Goal: Information Seeking & Learning: Learn about a topic

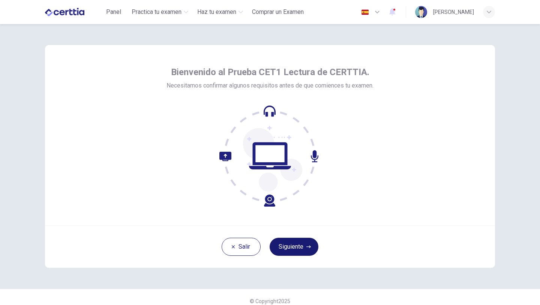
click at [286, 243] on button "Siguiente" at bounding box center [294, 247] width 49 height 18
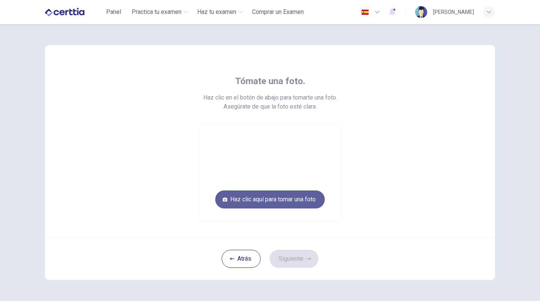
click at [277, 200] on button "Haz clic aquí para tomar una foto" at bounding box center [270, 199] width 110 height 18
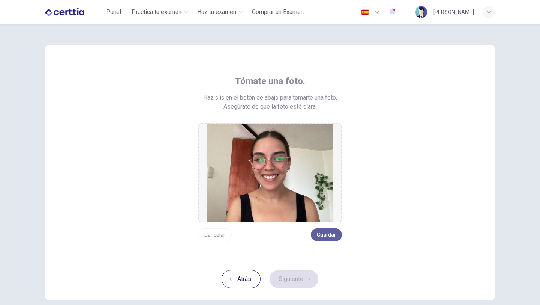
click at [332, 236] on button "Guardar" at bounding box center [326, 234] width 31 height 13
click at [327, 232] on button "Guardar" at bounding box center [326, 234] width 31 height 13
click at [283, 280] on button "Siguiente" at bounding box center [294, 279] width 49 height 18
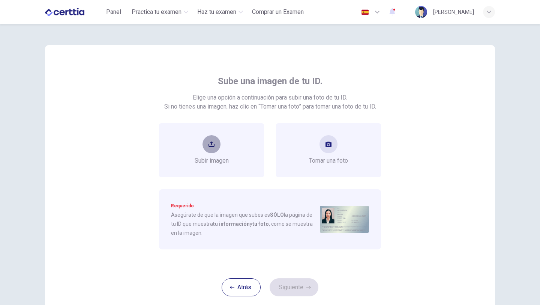
click at [216, 143] on button "upload" at bounding box center [212, 144] width 18 height 18
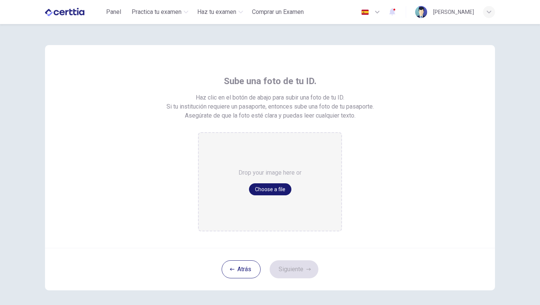
click at [258, 190] on button "Choose a file" at bounding box center [270, 189] width 42 height 12
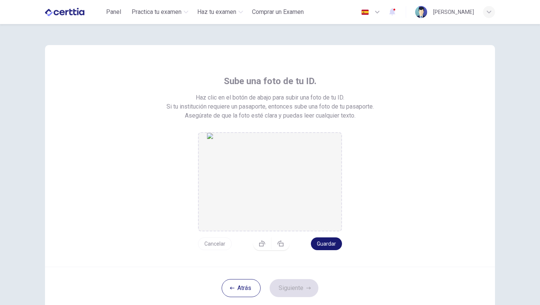
click at [331, 246] on button "Guardar" at bounding box center [326, 243] width 31 height 13
click at [291, 283] on button "Siguiente" at bounding box center [294, 288] width 49 height 18
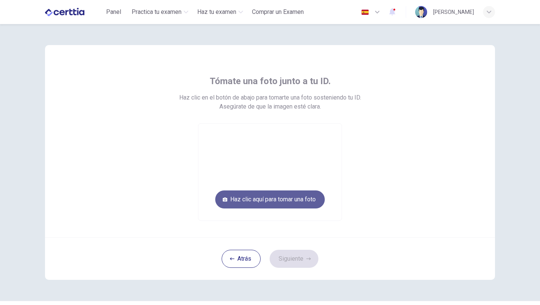
click at [285, 201] on button "Haz clic aquí para tomar una foto" at bounding box center [270, 199] width 110 height 18
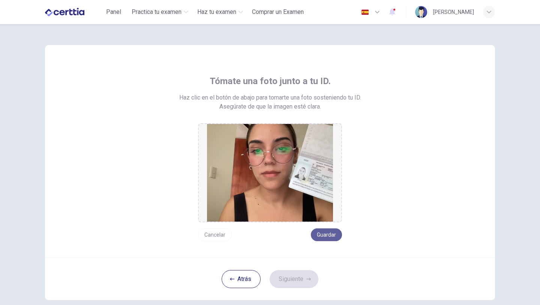
click at [317, 239] on button "Guardar" at bounding box center [326, 234] width 31 height 13
click at [220, 236] on button "Cancelar" at bounding box center [215, 234] width 34 height 13
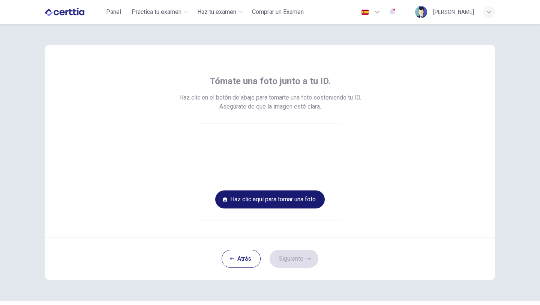
click at [309, 204] on button "Haz clic aquí para tomar una foto" at bounding box center [270, 199] width 110 height 18
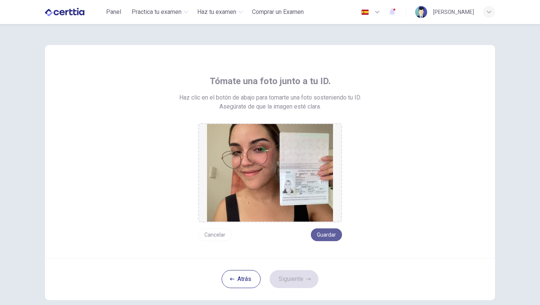
click at [325, 237] on button "Guardar" at bounding box center [326, 234] width 31 height 13
click at [303, 277] on button "Siguiente" at bounding box center [294, 279] width 49 height 18
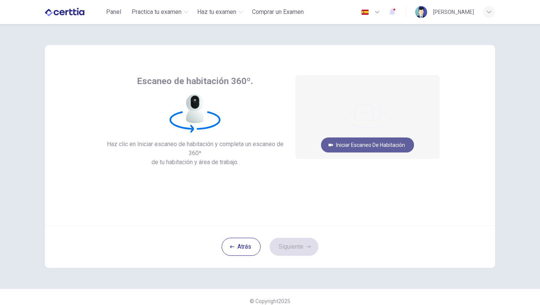
click at [372, 143] on button "Iniciar escaneo de habitación" at bounding box center [367, 144] width 93 height 15
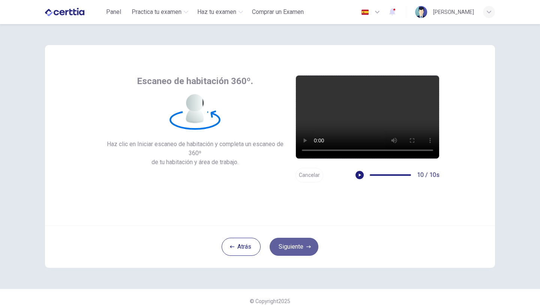
click at [298, 249] on button "Siguiente" at bounding box center [294, 247] width 49 height 18
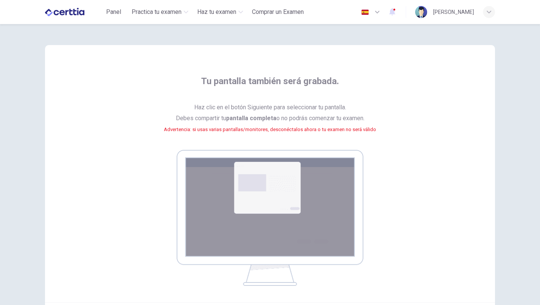
click at [292, 197] on img at bounding box center [270, 218] width 187 height 136
click at [304, 266] on img at bounding box center [270, 218] width 187 height 136
click at [264, 241] on img at bounding box center [270, 218] width 187 height 136
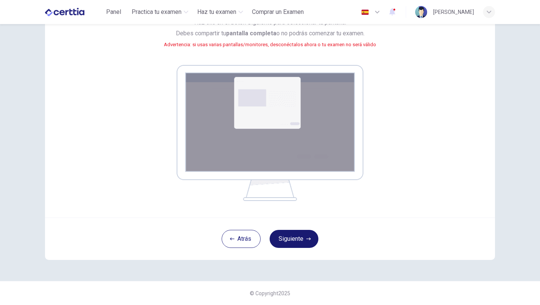
click at [289, 237] on button "Siguiente" at bounding box center [294, 239] width 49 height 18
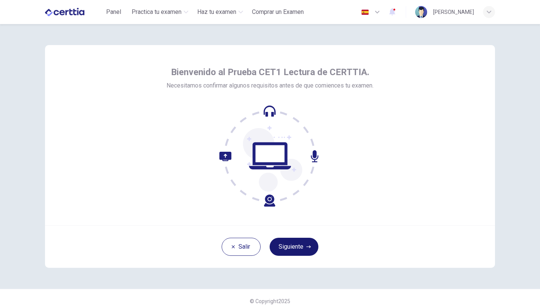
click at [291, 245] on button "Siguiente" at bounding box center [294, 247] width 49 height 18
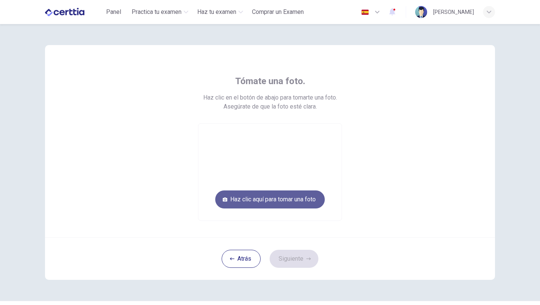
click at [291, 198] on button "Haz clic aquí para tomar una foto" at bounding box center [270, 199] width 110 height 18
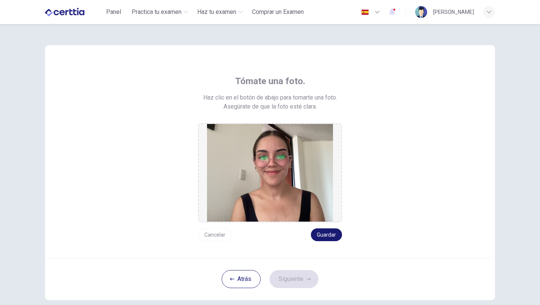
click at [326, 232] on button "Guardar" at bounding box center [326, 234] width 31 height 13
click at [291, 284] on button "Siguiente" at bounding box center [294, 279] width 49 height 18
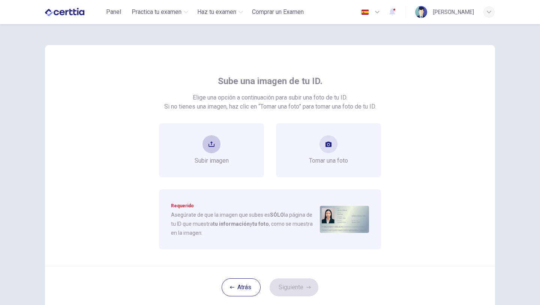
click at [214, 137] on button "upload" at bounding box center [212, 144] width 18 height 18
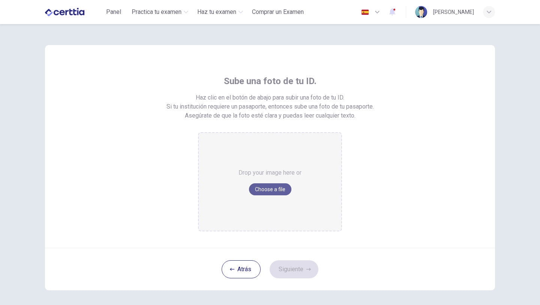
click at [265, 194] on button "Choose a file" at bounding box center [270, 189] width 42 height 12
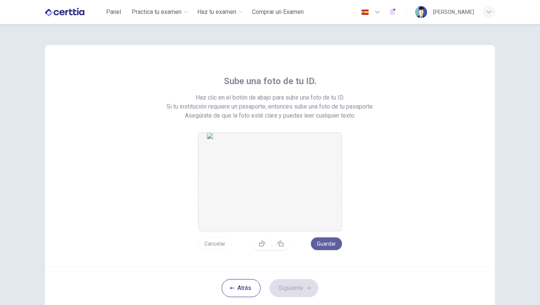
click at [325, 245] on button "Guardar" at bounding box center [326, 243] width 31 height 13
click at [298, 287] on button "Siguiente" at bounding box center [294, 288] width 49 height 18
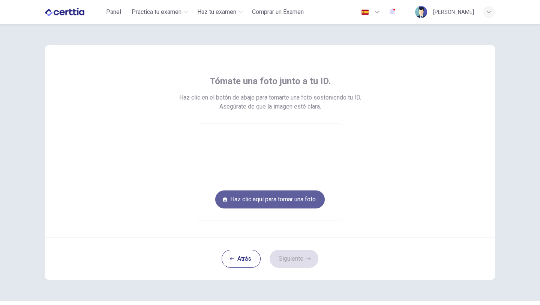
click at [289, 201] on button "Haz clic aquí para tomar una foto" at bounding box center [270, 199] width 110 height 18
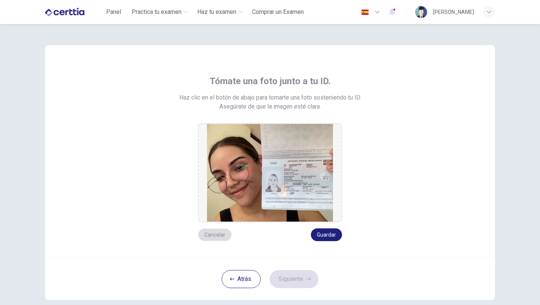
click at [216, 233] on button "Cancelar" at bounding box center [215, 234] width 34 height 13
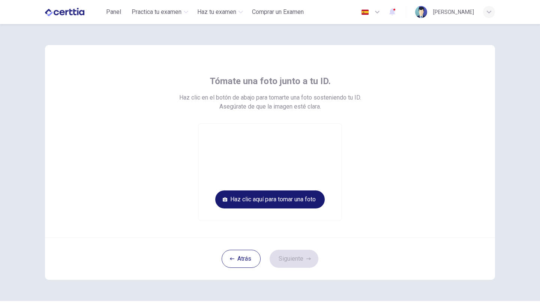
click at [271, 202] on button "Haz clic aquí para tomar una foto" at bounding box center [270, 199] width 110 height 18
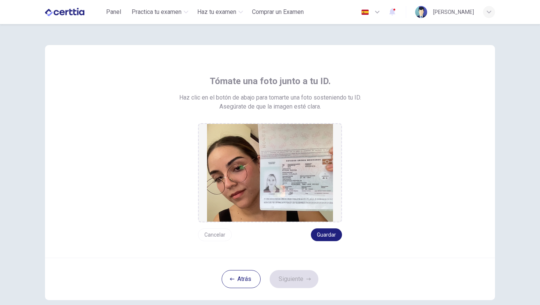
click at [208, 233] on button "Cancelar" at bounding box center [215, 234] width 34 height 13
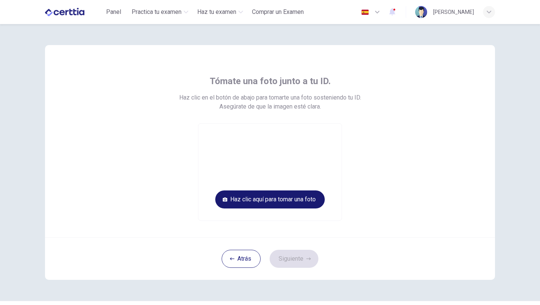
click at [307, 200] on button "Haz clic aquí para tomar una foto" at bounding box center [270, 199] width 110 height 18
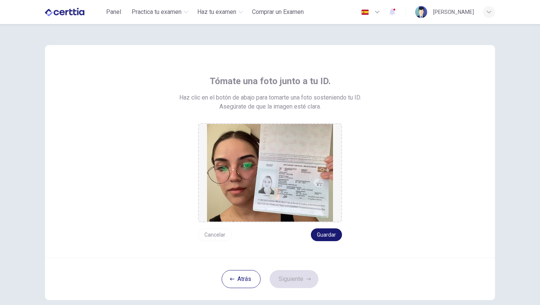
click at [327, 235] on button "Guardar" at bounding box center [326, 234] width 31 height 13
click at [300, 278] on button "Siguiente" at bounding box center [294, 279] width 49 height 18
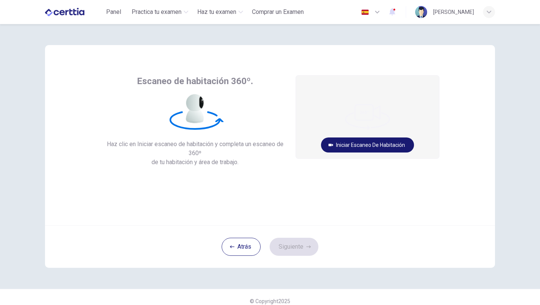
click at [364, 149] on button "Iniciar escaneo de habitación" at bounding box center [367, 144] width 93 height 15
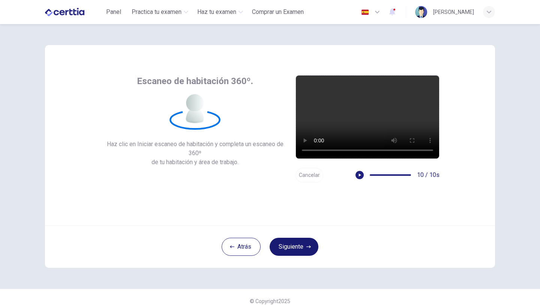
click at [295, 246] on button "Siguiente" at bounding box center [294, 247] width 49 height 18
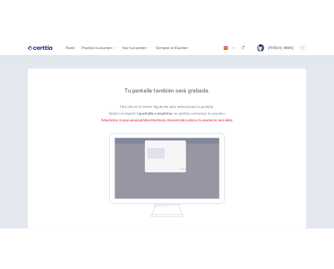
scroll to position [85, 0]
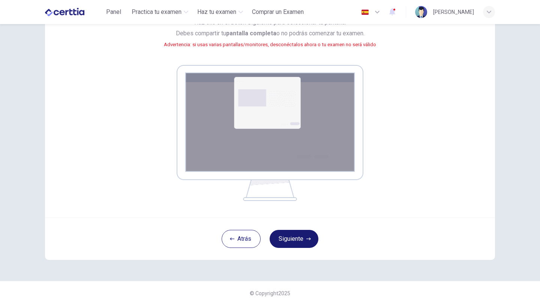
click at [300, 241] on button "Siguiente" at bounding box center [294, 239] width 49 height 18
click at [300, 244] on button "Siguiente" at bounding box center [294, 239] width 49 height 18
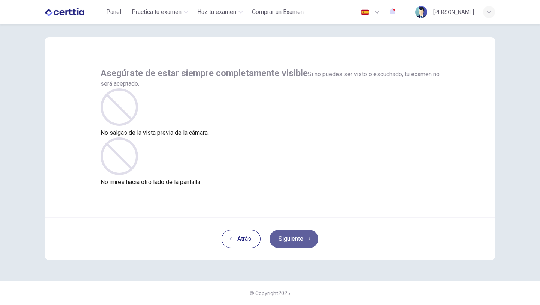
click at [305, 239] on button "Siguiente" at bounding box center [294, 239] width 49 height 18
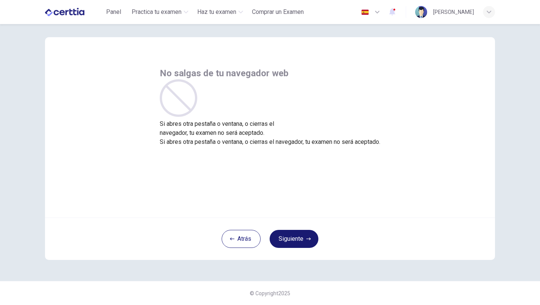
click at [305, 239] on button "Siguiente" at bounding box center [294, 239] width 49 height 18
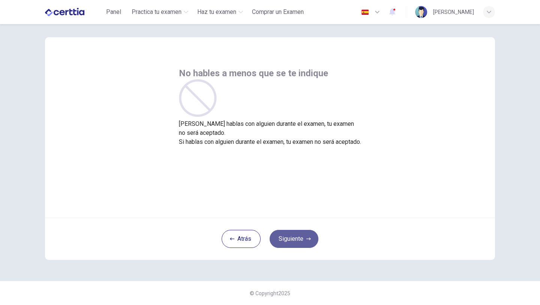
click at [292, 241] on button "Siguiente" at bounding box center [294, 239] width 49 height 18
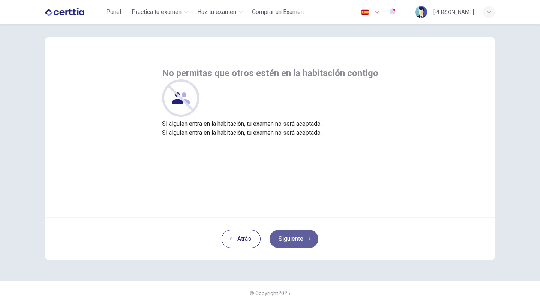
click at [292, 241] on button "Siguiente" at bounding box center [294, 239] width 49 height 18
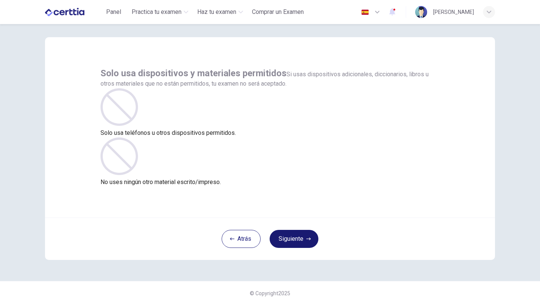
click at [292, 241] on button "Siguiente" at bounding box center [294, 239] width 49 height 18
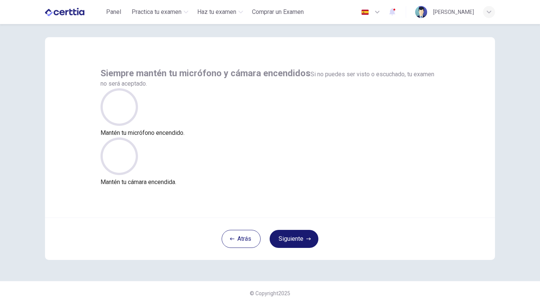
click at [294, 242] on button "Siguiente" at bounding box center [294, 239] width 49 height 18
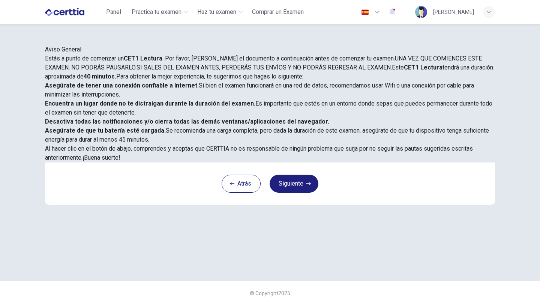
scroll to position [113, 0]
click at [292, 193] on button "Siguiente" at bounding box center [294, 184] width 49 height 18
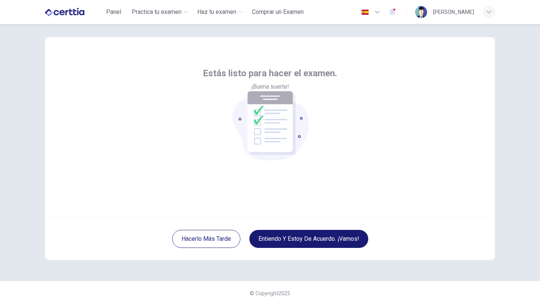
scroll to position [8, 0]
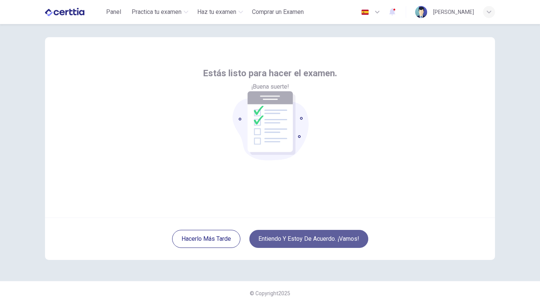
click at [292, 242] on button "Entiendo y estoy de acuerdo. ¡Vamos!" at bounding box center [309, 239] width 119 height 18
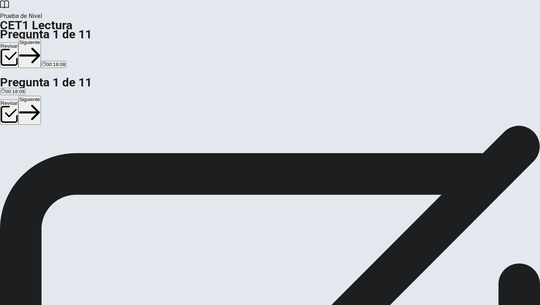
scroll to position [166, 0]
drag, startPoint x: 431, startPoint y: 97, endPoint x: 476, endPoint y: 94, distance: 45.1
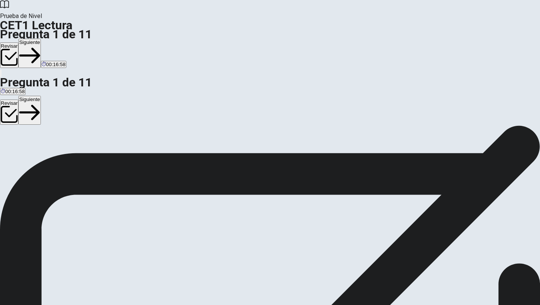
scroll to position [149, 0]
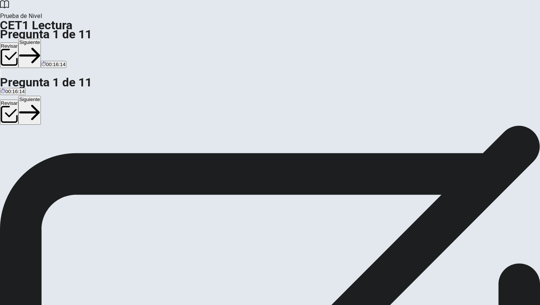
scroll to position [0, 0]
click at [41, 39] on button "Siguiente" at bounding box center [29, 53] width 23 height 29
drag, startPoint x: 436, startPoint y: 183, endPoint x: 310, endPoint y: 195, distance: 126.3
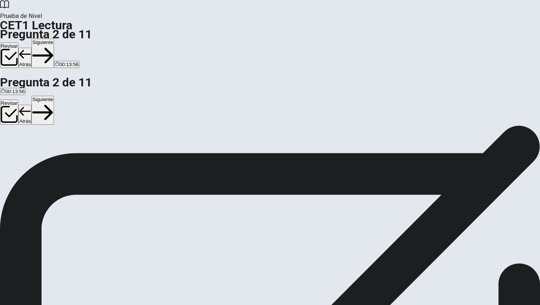
scroll to position [0, 0]
click at [54, 39] on button "Siguiente" at bounding box center [43, 53] width 23 height 29
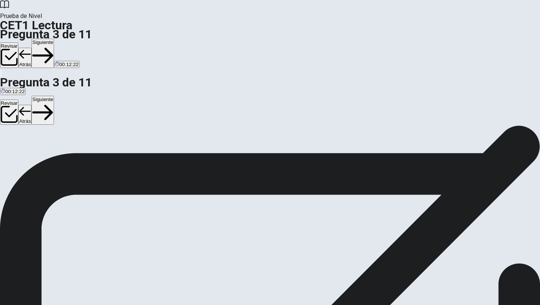
scroll to position [3, 0]
click at [54, 39] on button "Siguiente" at bounding box center [43, 53] width 23 height 29
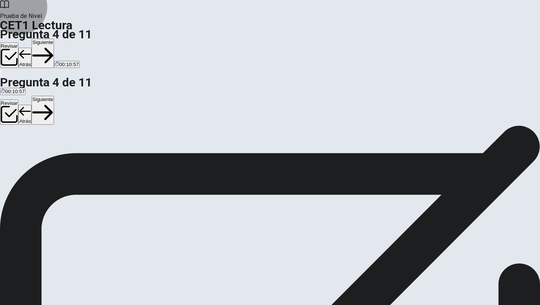
click at [54, 39] on button "Siguiente" at bounding box center [43, 53] width 23 height 29
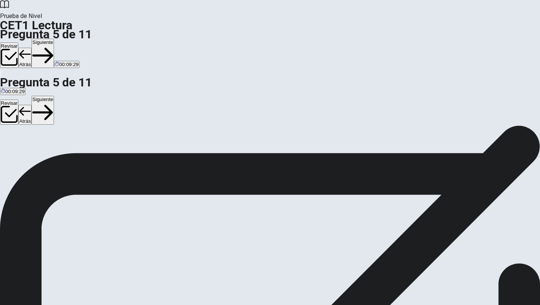
click at [54, 39] on button "Siguiente" at bounding box center [43, 53] width 23 height 29
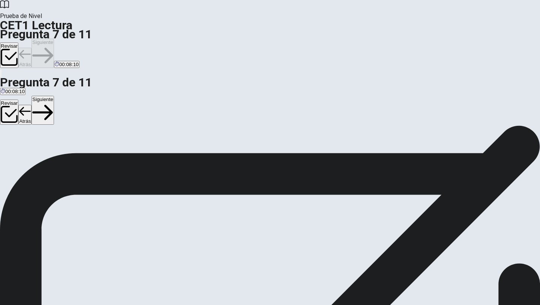
scroll to position [130, 0]
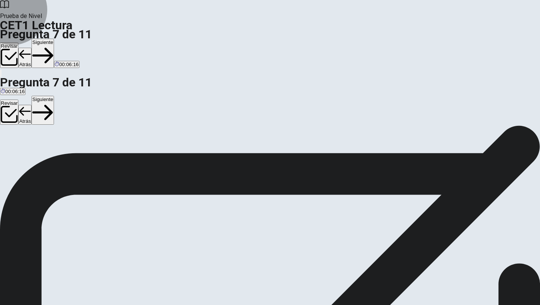
click at [54, 39] on button "Siguiente" at bounding box center [43, 53] width 23 height 29
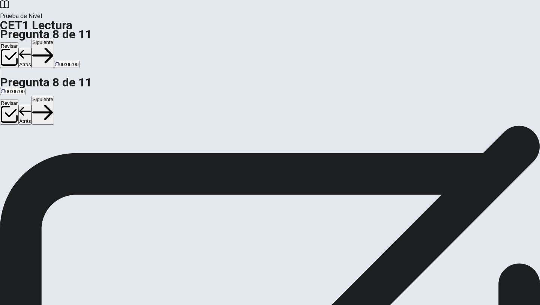
scroll to position [0, 0]
click at [54, 39] on button "Siguiente" at bounding box center [43, 53] width 23 height 29
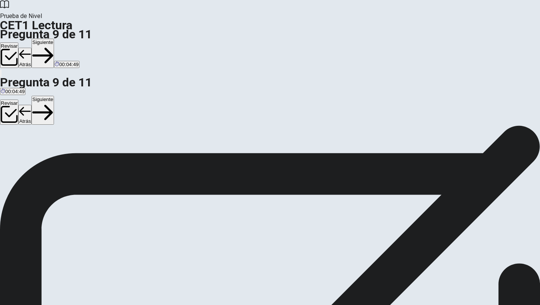
scroll to position [0, 0]
click at [54, 39] on button "Siguiente" at bounding box center [43, 53] width 23 height 29
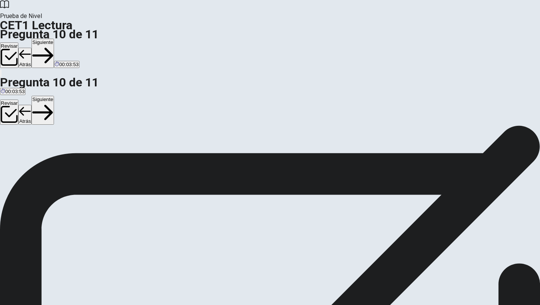
drag, startPoint x: 116, startPoint y: 156, endPoint x: 130, endPoint y: 149, distance: 15.9
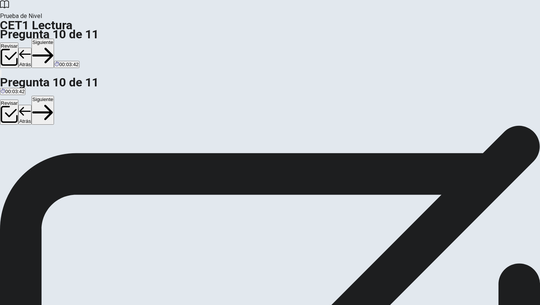
drag, startPoint x: 181, startPoint y: 190, endPoint x: 220, endPoint y: 178, distance: 40.7
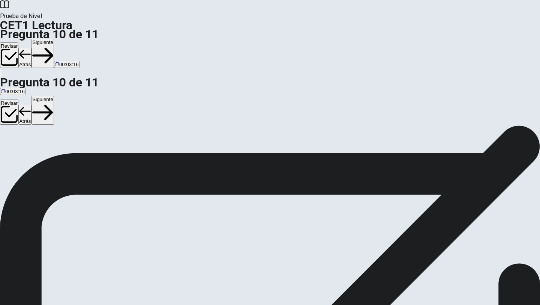
drag, startPoint x: 446, startPoint y: 94, endPoint x: 479, endPoint y: 96, distance: 33.1
drag, startPoint x: 467, startPoint y: 95, endPoint x: 443, endPoint y: 95, distance: 24.0
drag, startPoint x: 443, startPoint y: 95, endPoint x: 461, endPoint y: 96, distance: 17.3
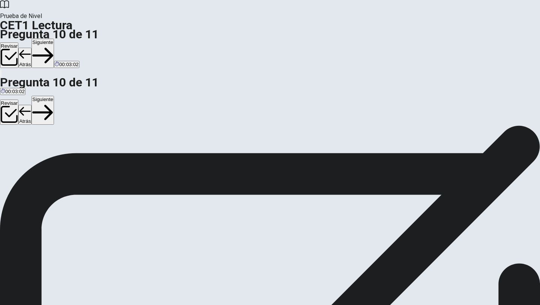
drag, startPoint x: 479, startPoint y: 54, endPoint x: 404, endPoint y: 65, distance: 75.5
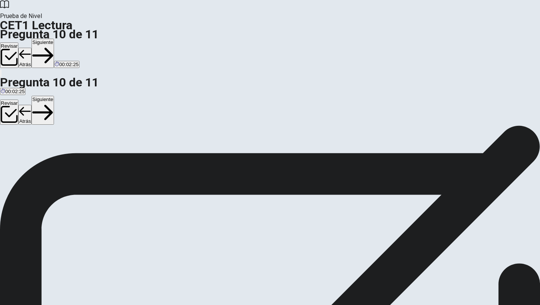
scroll to position [89, 0]
drag, startPoint x: 219, startPoint y: 173, endPoint x: 288, endPoint y: 177, distance: 69.2
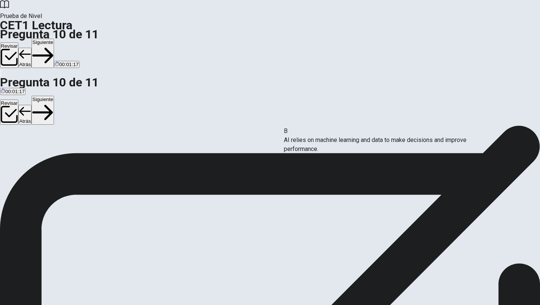
drag, startPoint x: 142, startPoint y: 182, endPoint x: 367, endPoint y: 136, distance: 229.2
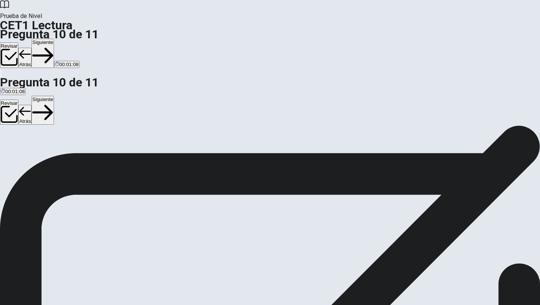
scroll to position [53, 0]
drag, startPoint x: 104, startPoint y: 202, endPoint x: 316, endPoint y: 186, distance: 213.0
drag, startPoint x: 111, startPoint y: 178, endPoint x: 321, endPoint y: 198, distance: 210.0
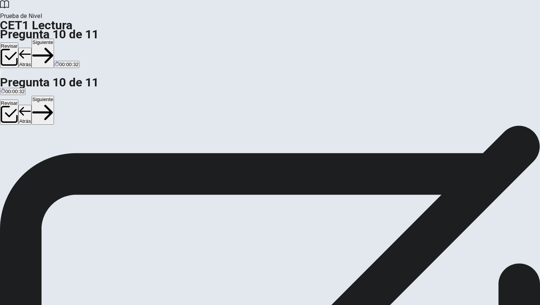
drag, startPoint x: 197, startPoint y: 210, endPoint x: 412, endPoint y: 231, distance: 215.3
